Goal: Navigation & Orientation: Understand site structure

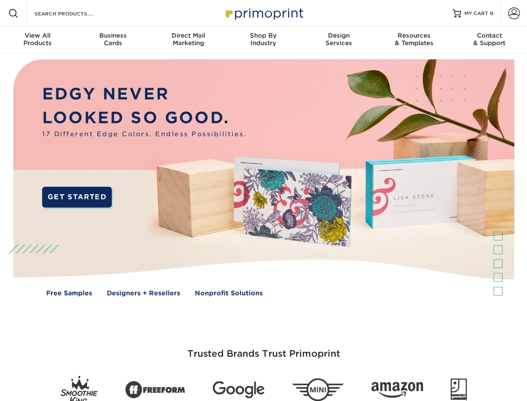
click at [263, 200] on img at bounding box center [264, 183] width 522 height 261
click at [13, 13] on span at bounding box center [13, 13] width 10 height 10
click at [514, 13] on span at bounding box center [514, 14] width 12 height 12
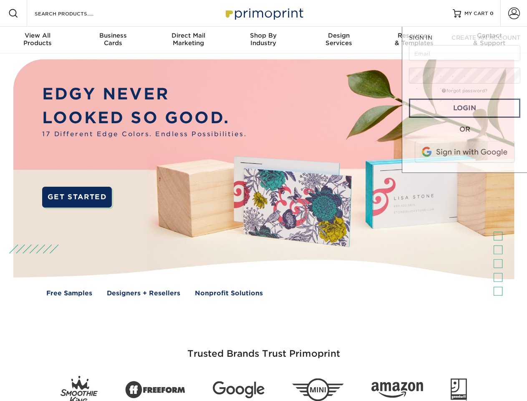
click at [38, 40] on div "View All Products" at bounding box center [37, 39] width 75 height 15
click at [113, 40] on div "Business Cards" at bounding box center [112, 39] width 75 height 15
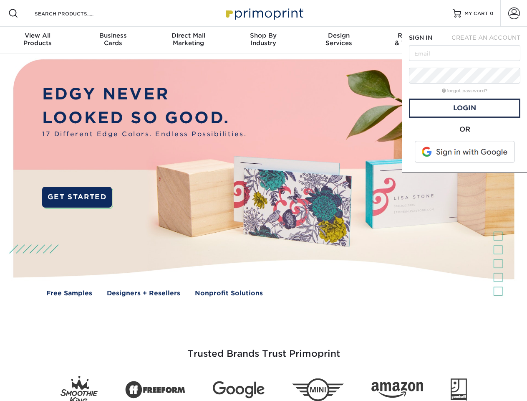
click at [188, 40] on div "Direct Mail Marketing" at bounding box center [188, 39] width 75 height 15
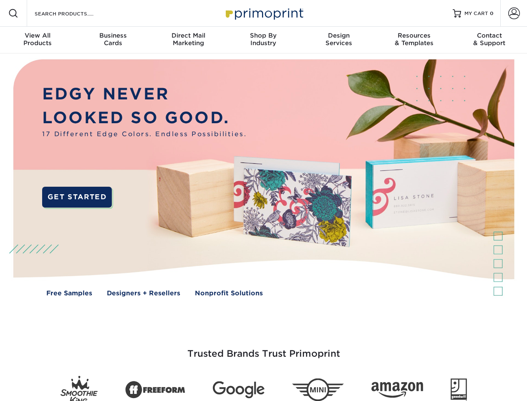
click at [263, 40] on div "Shop By Industry" at bounding box center [263, 39] width 75 height 15
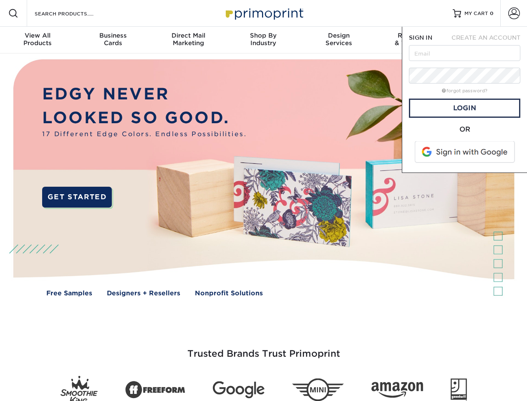
click at [339, 40] on div "Design Services" at bounding box center [338, 39] width 75 height 15
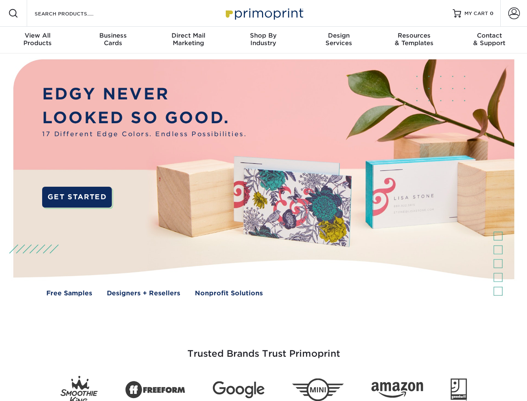
click at [414, 40] on span "SIGN IN" at bounding box center [420, 37] width 23 height 7
click at [489, 40] on div "Contact & Support" at bounding box center [489, 39] width 75 height 15
